Goal: Task Accomplishment & Management: Manage account settings

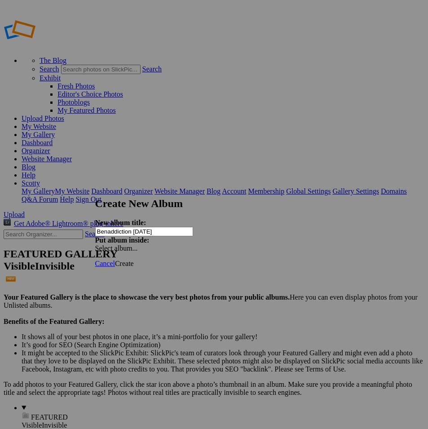
type input "Benaddiction [DATE]"
click at [134, 260] on link "Create" at bounding box center [124, 264] width 19 height 8
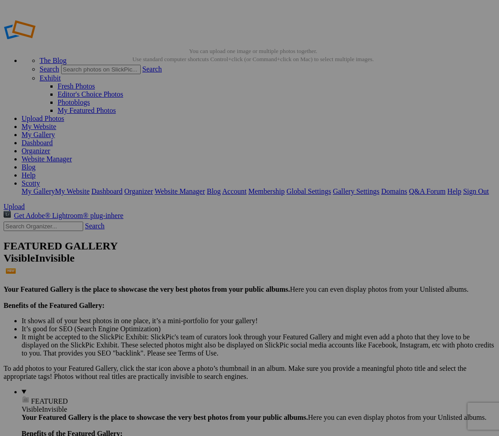
drag, startPoint x: 325, startPoint y: 45, endPoint x: 325, endPoint y: 69, distance: 24.3
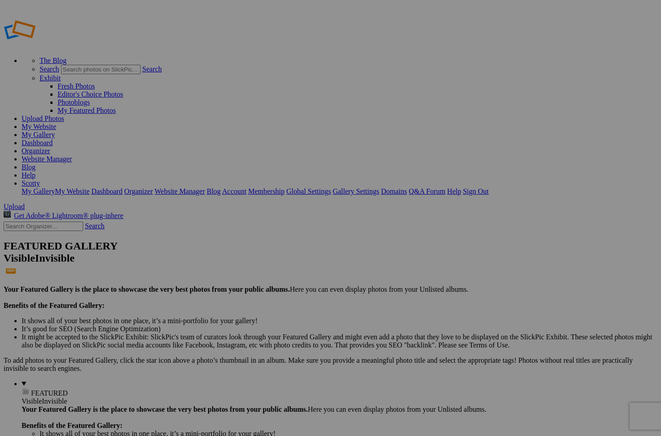
type input "Benaddiction [DATE]"
drag, startPoint x: 241, startPoint y: 9, endPoint x: 181, endPoint y: 4, distance: 60.0
click at [181, 12] on div "The Blog Search Search Exhibit Fresh Photos Editor's Choice Photos Photoblogs M…" at bounding box center [331, 104] width 654 height 184
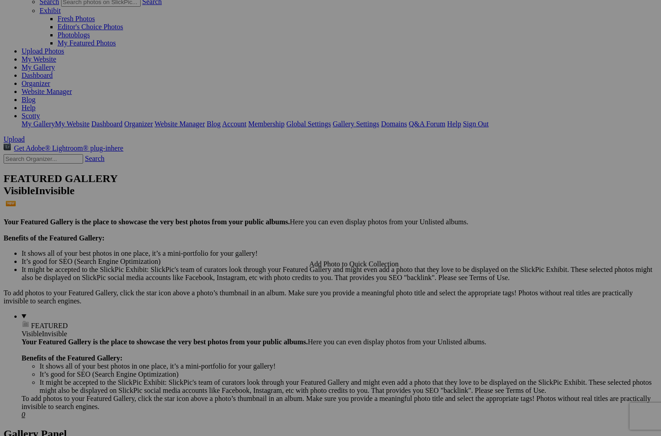
scroll to position [252, 0]
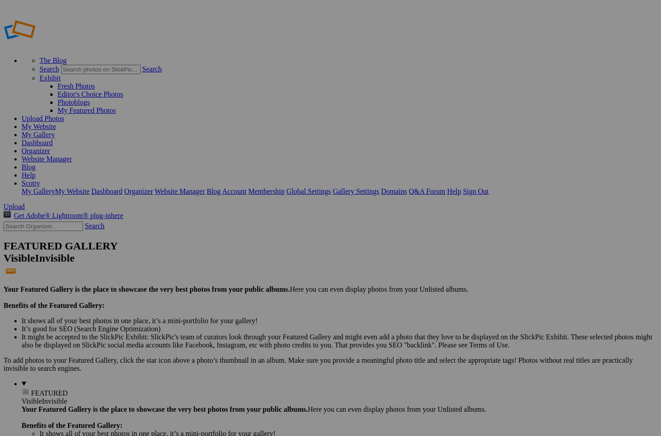
type input "Lexxx"
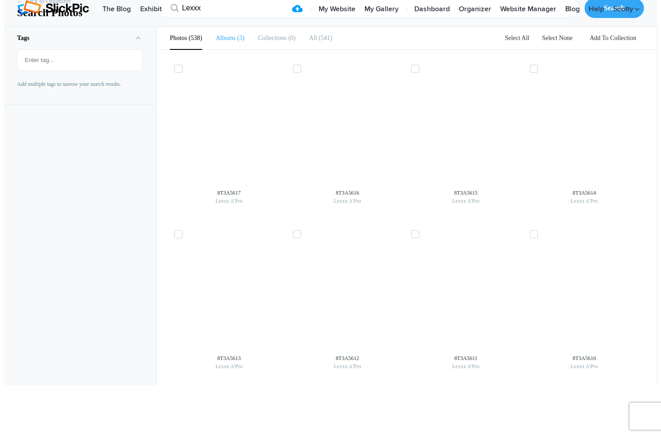
click at [223, 41] on b "Albums" at bounding box center [226, 38] width 20 height 7
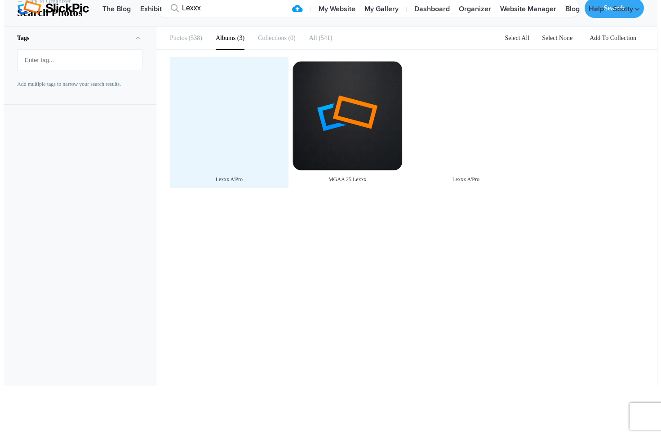
click at [237, 164] on div at bounding box center [229, 116] width 110 height 110
